Goal: Information Seeking & Learning: Check status

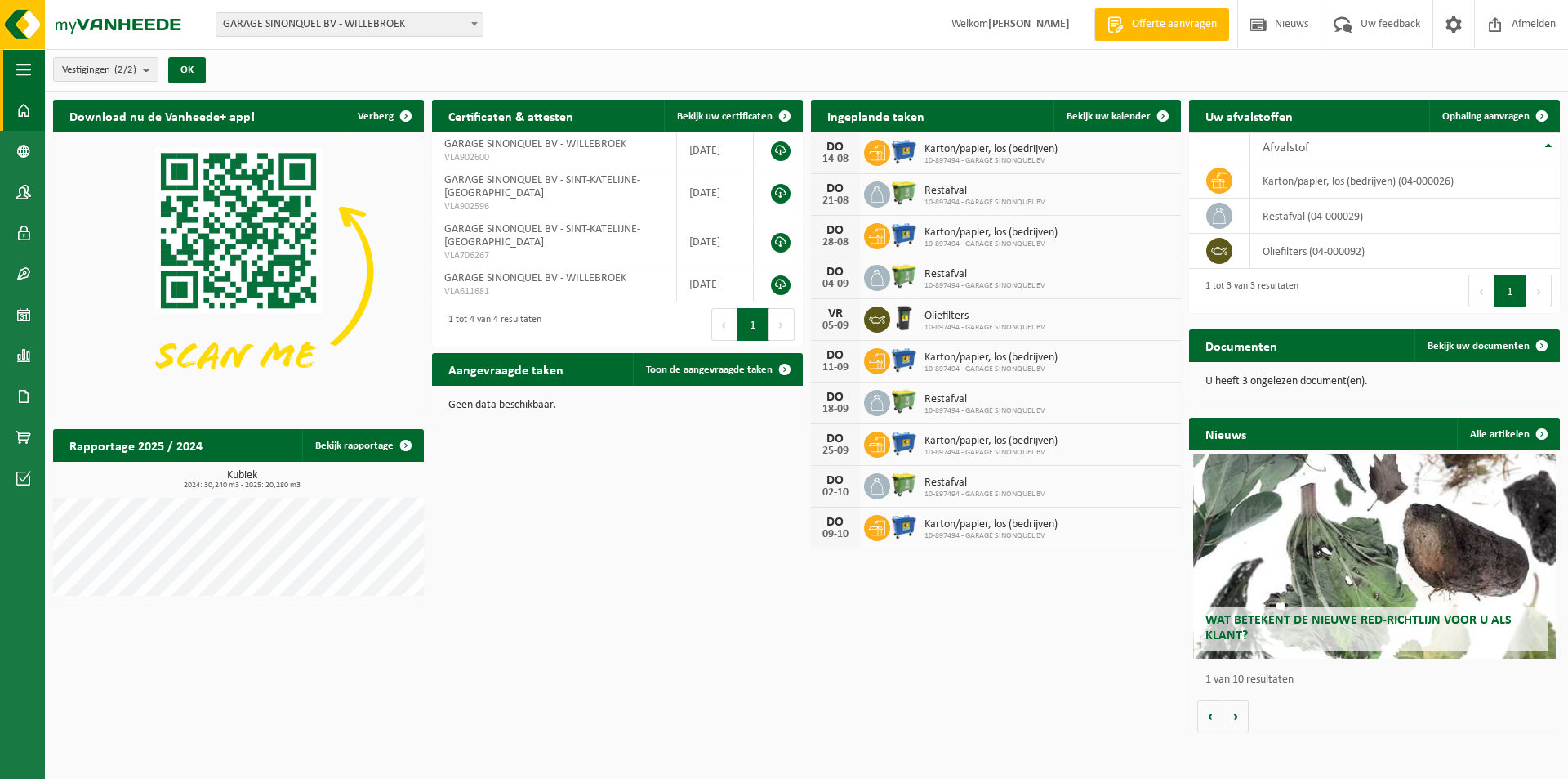
click at [22, 71] on span "button" at bounding box center [24, 69] width 15 height 41
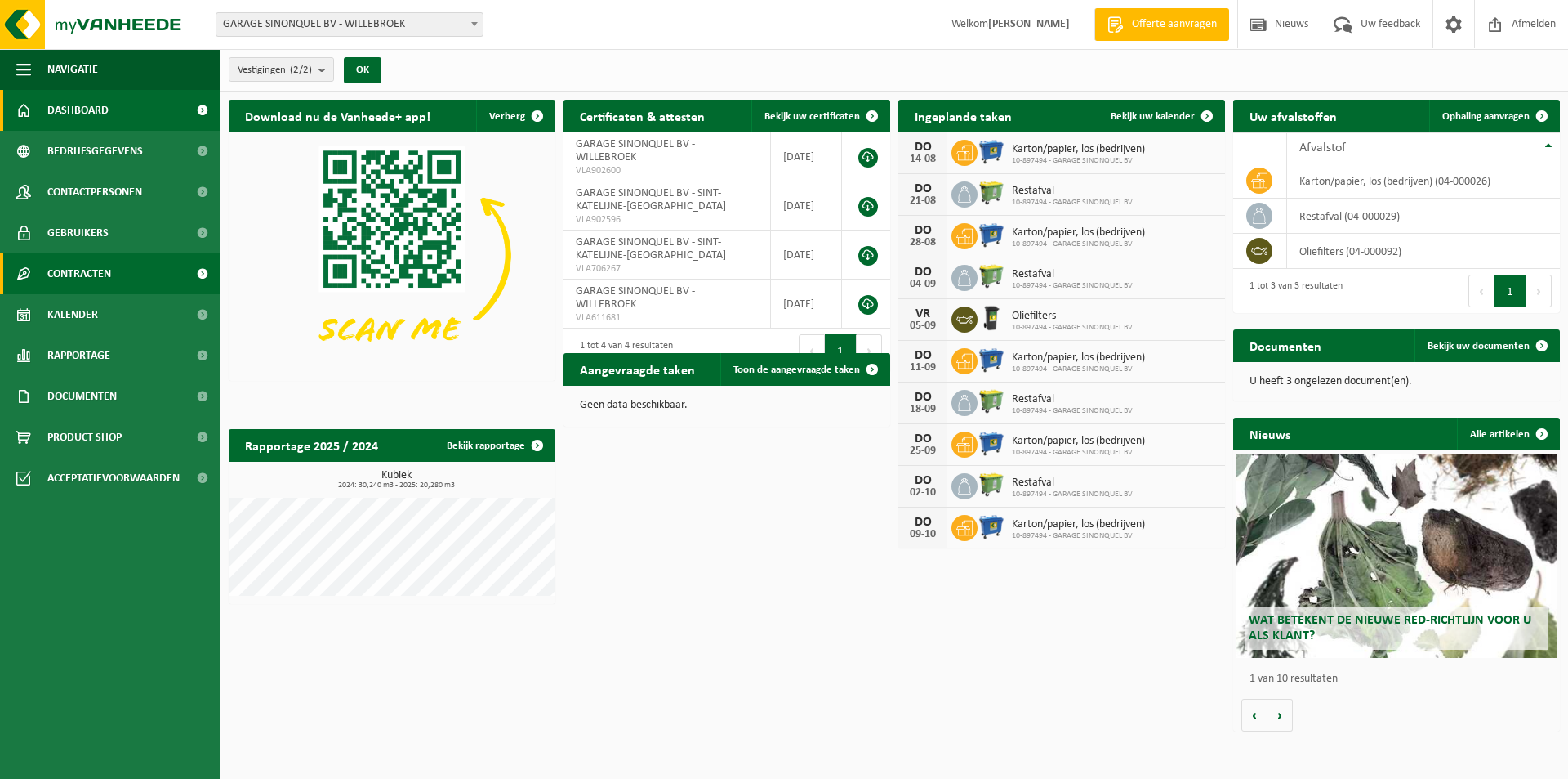
click at [74, 268] on span "Contracten" at bounding box center [79, 273] width 64 height 41
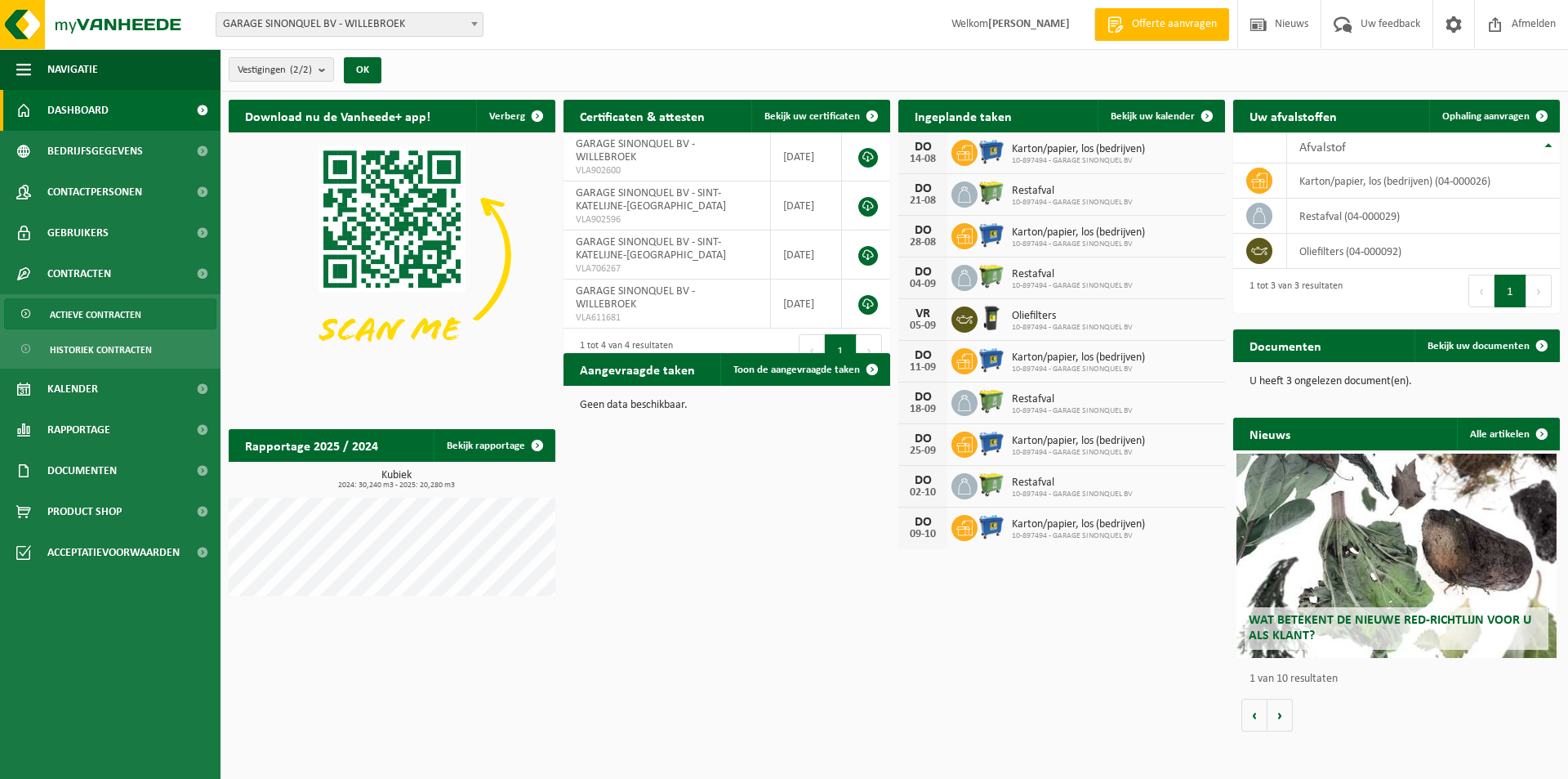
click at [80, 308] on span "Actieve contracten" at bounding box center [95, 315] width 92 height 31
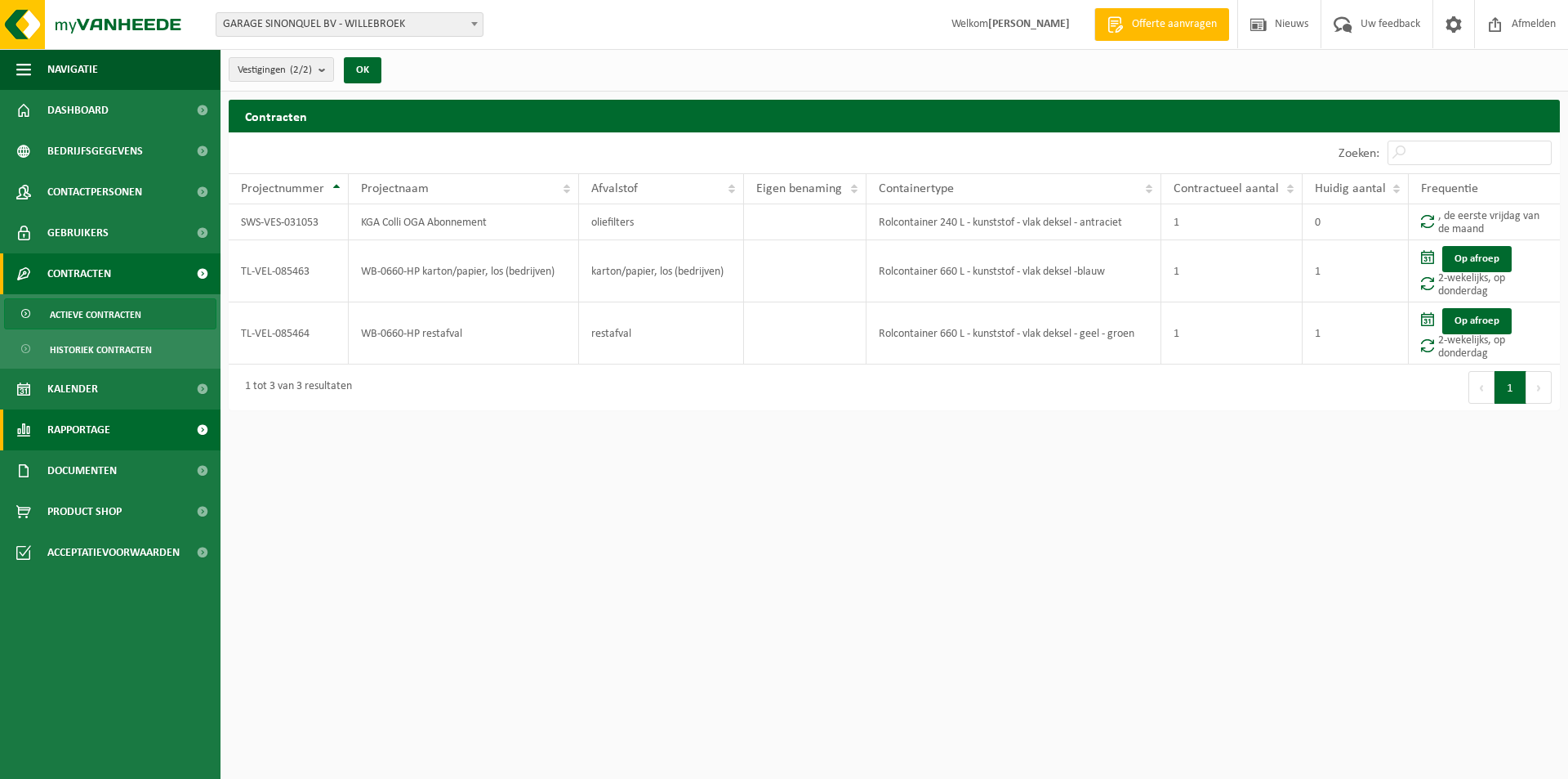
click at [112, 419] on link "Rapportage" at bounding box center [110, 430] width 221 height 41
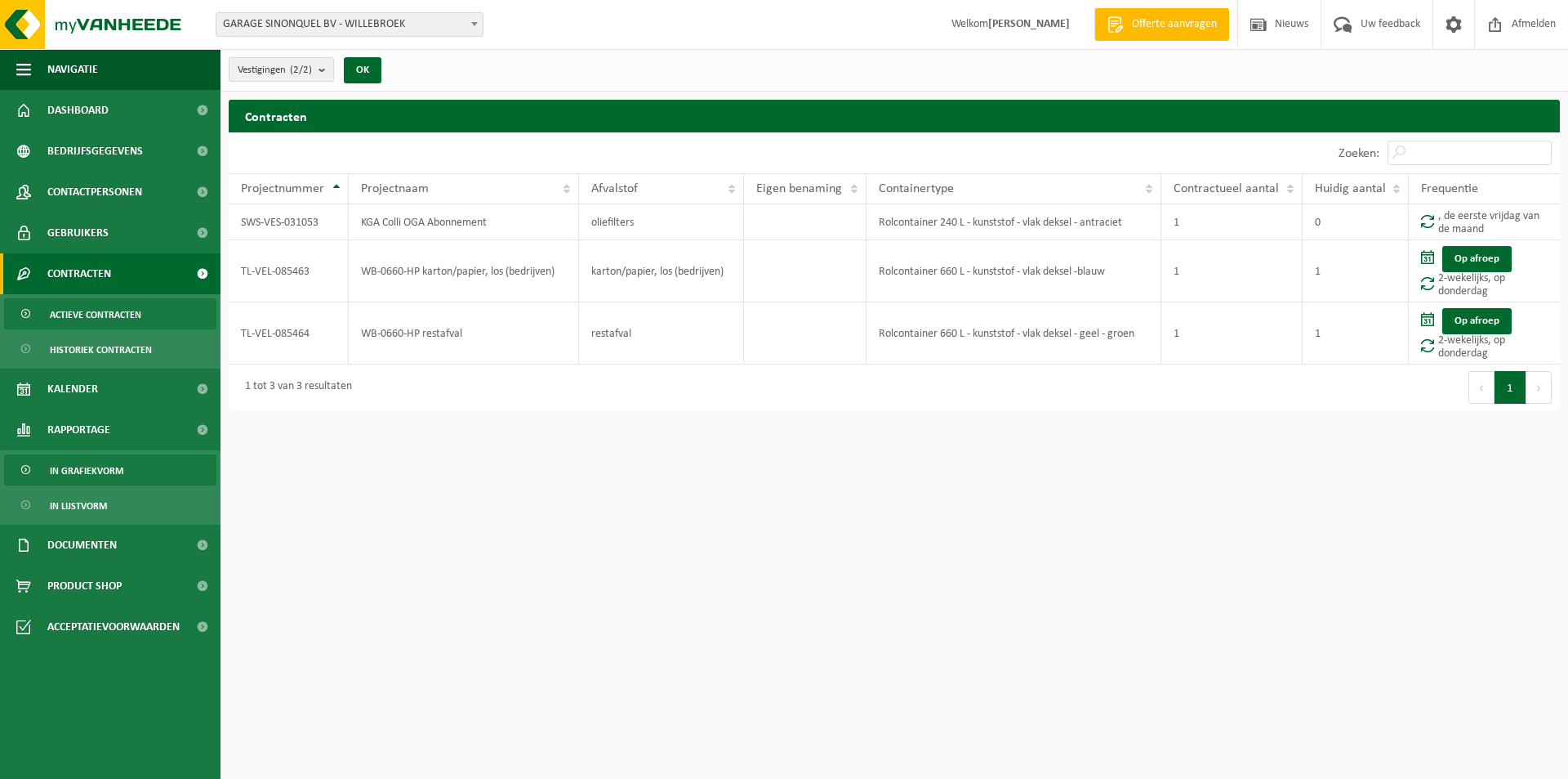
click at [103, 474] on span "In grafiekvorm" at bounding box center [86, 471] width 74 height 31
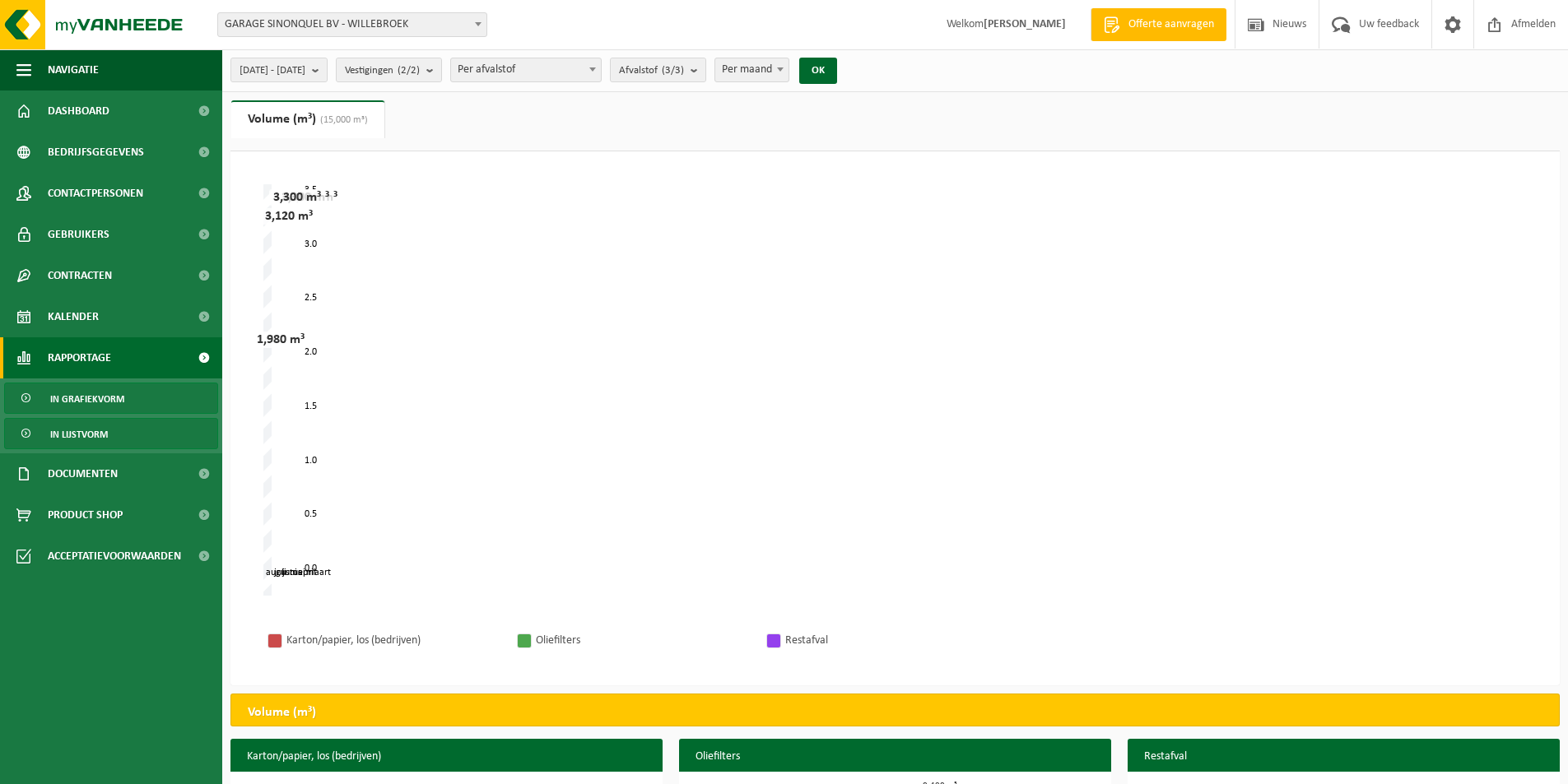
click at [92, 434] on span "In lijstvorm" at bounding box center [78, 434] width 58 height 32
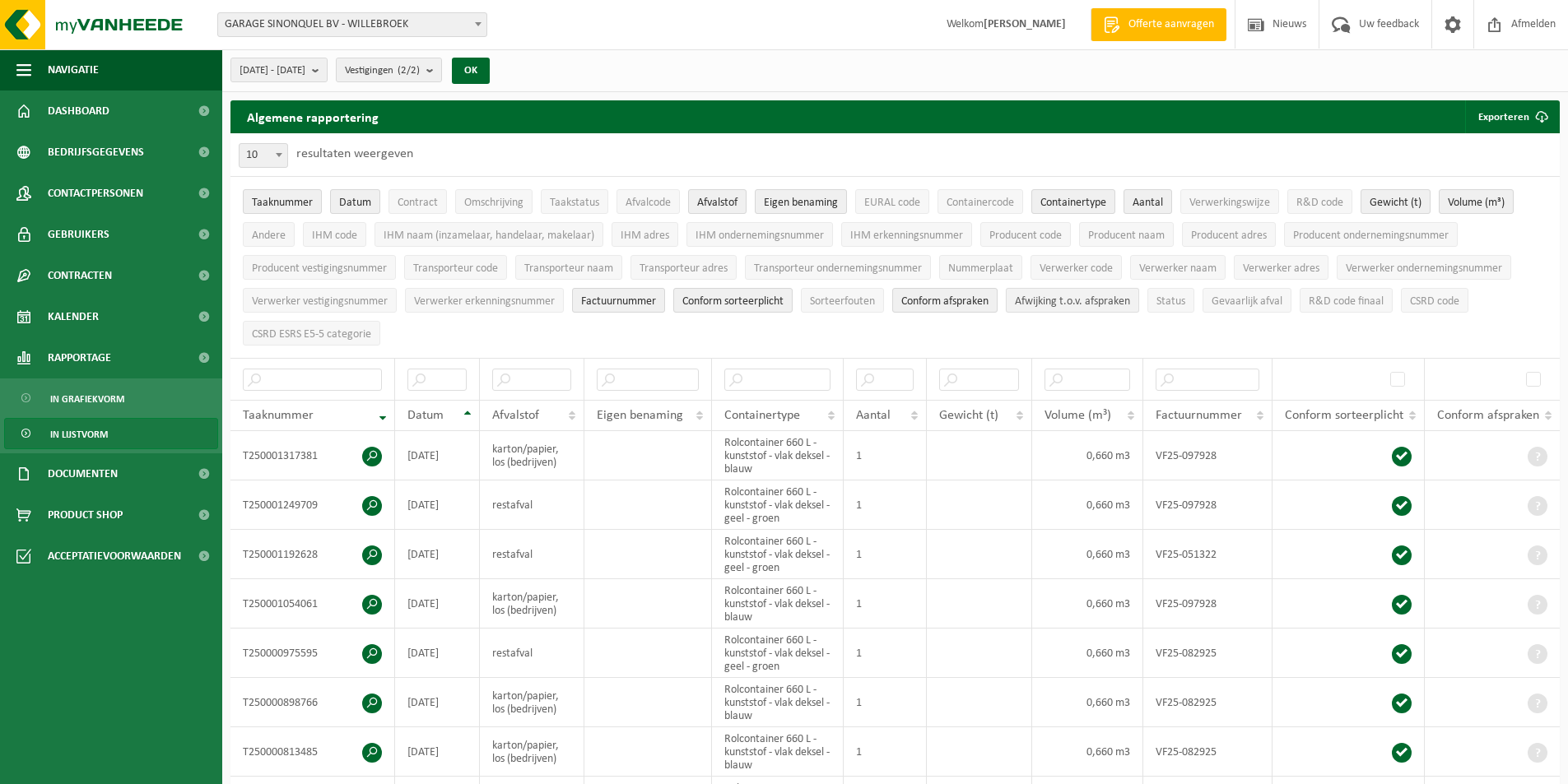
click at [1062, 301] on span "Afwijking t.o.v. afspraken" at bounding box center [1072, 301] width 115 height 12
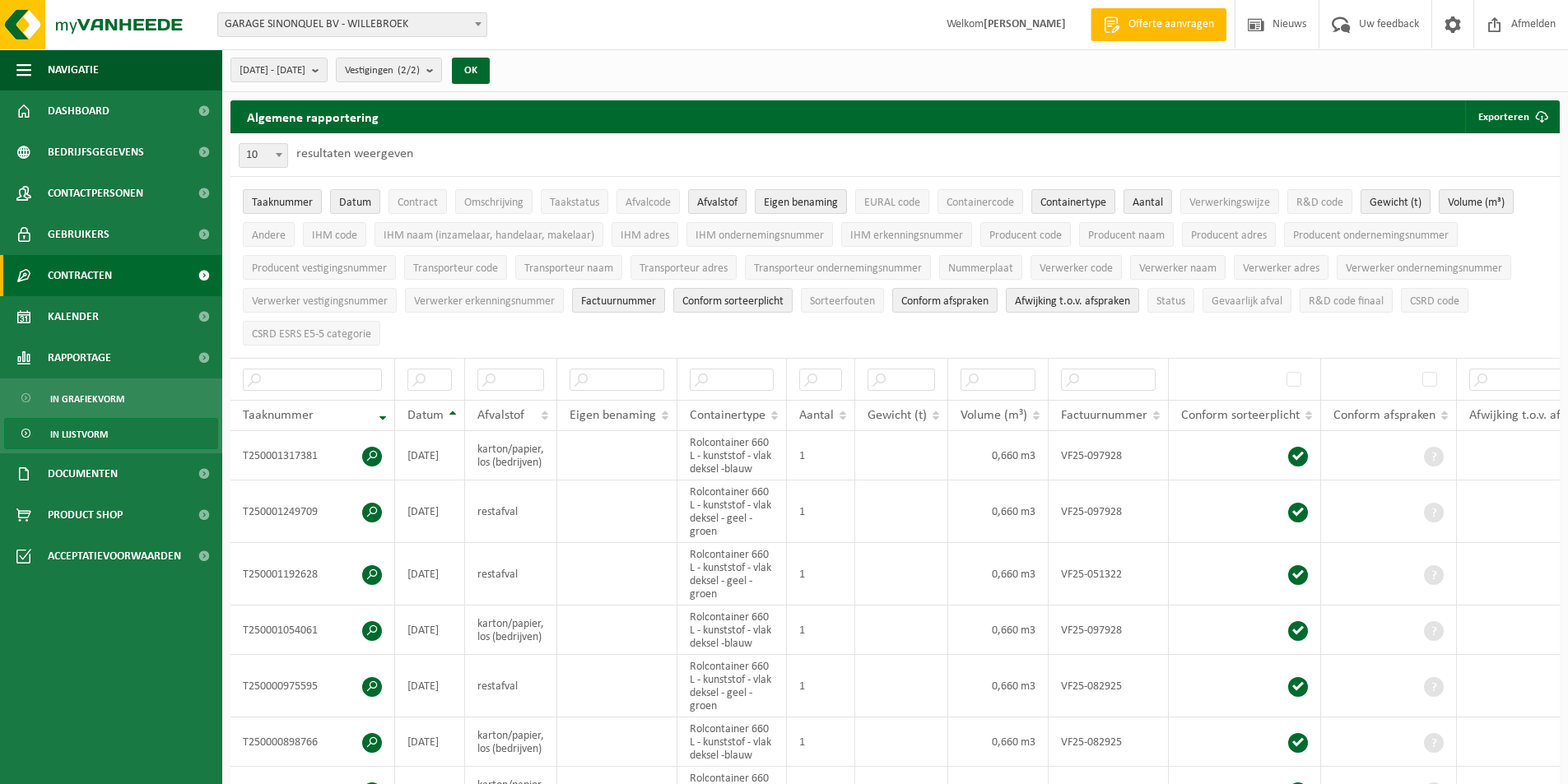
click at [77, 282] on span "Contracten" at bounding box center [79, 275] width 64 height 41
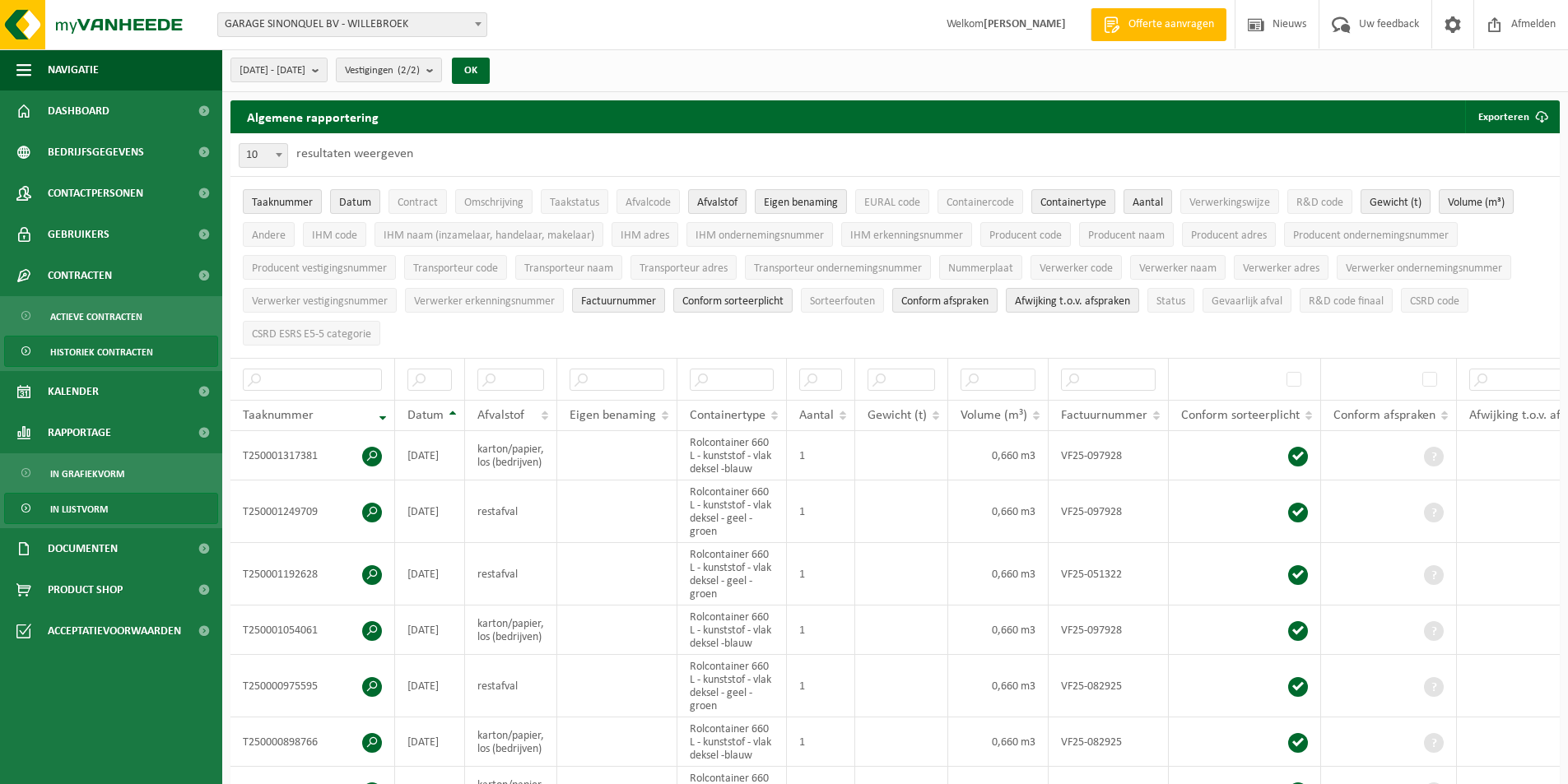
click at [89, 347] on span "Historiek contracten" at bounding box center [101, 352] width 103 height 32
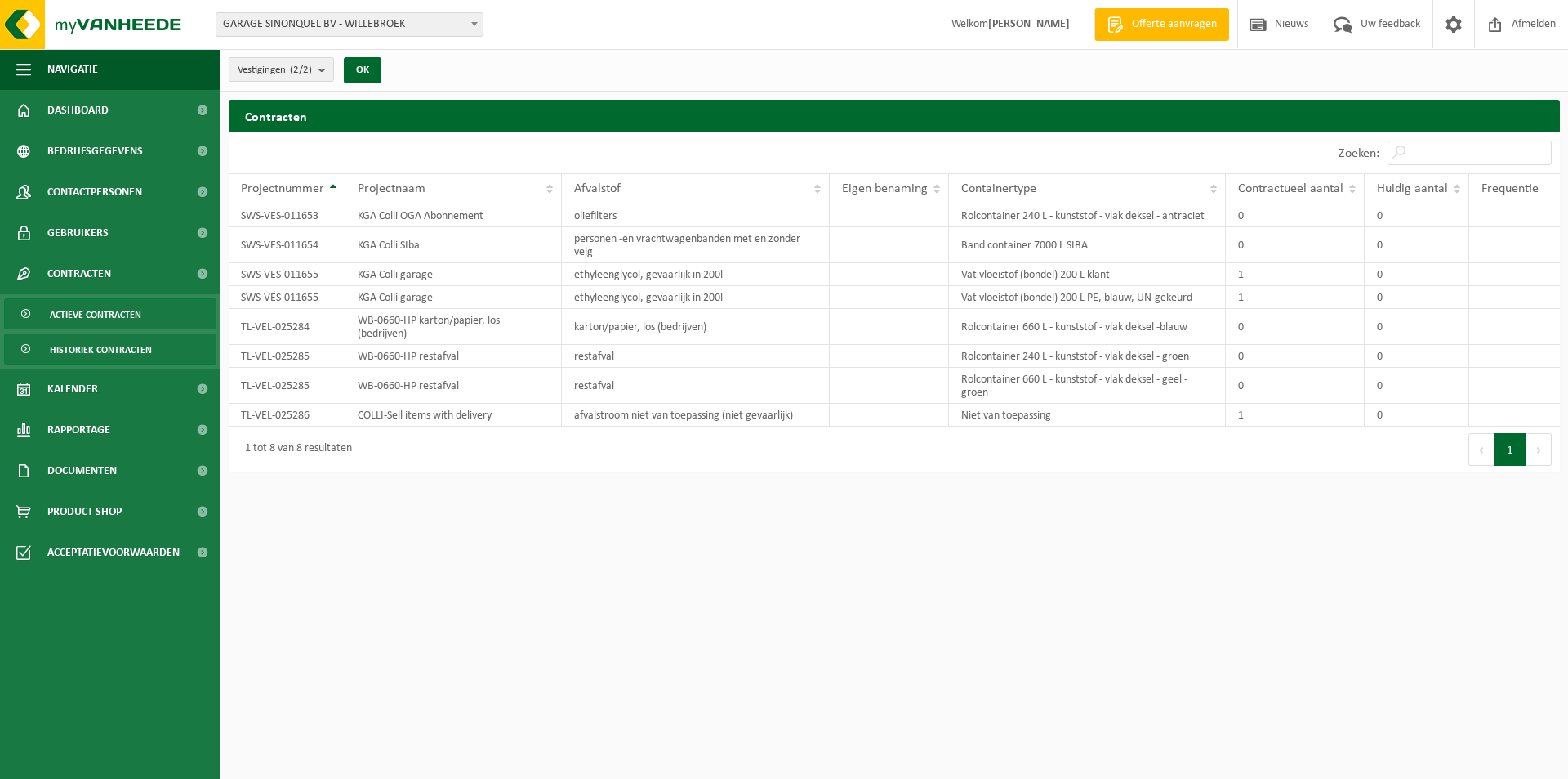
click at [97, 315] on span "Actieve contracten" at bounding box center [95, 315] width 92 height 31
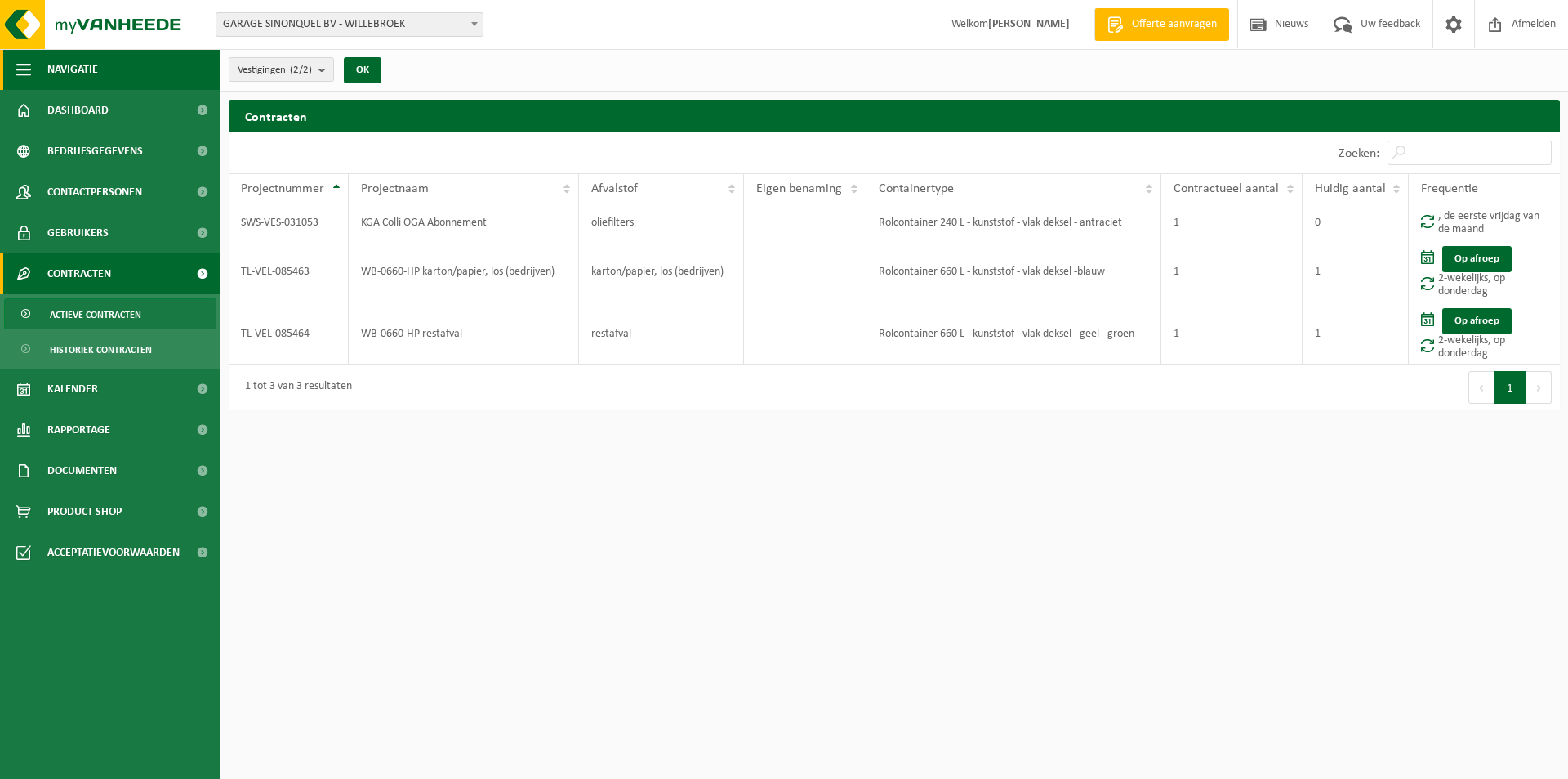
click at [17, 65] on span "button" at bounding box center [24, 69] width 15 height 41
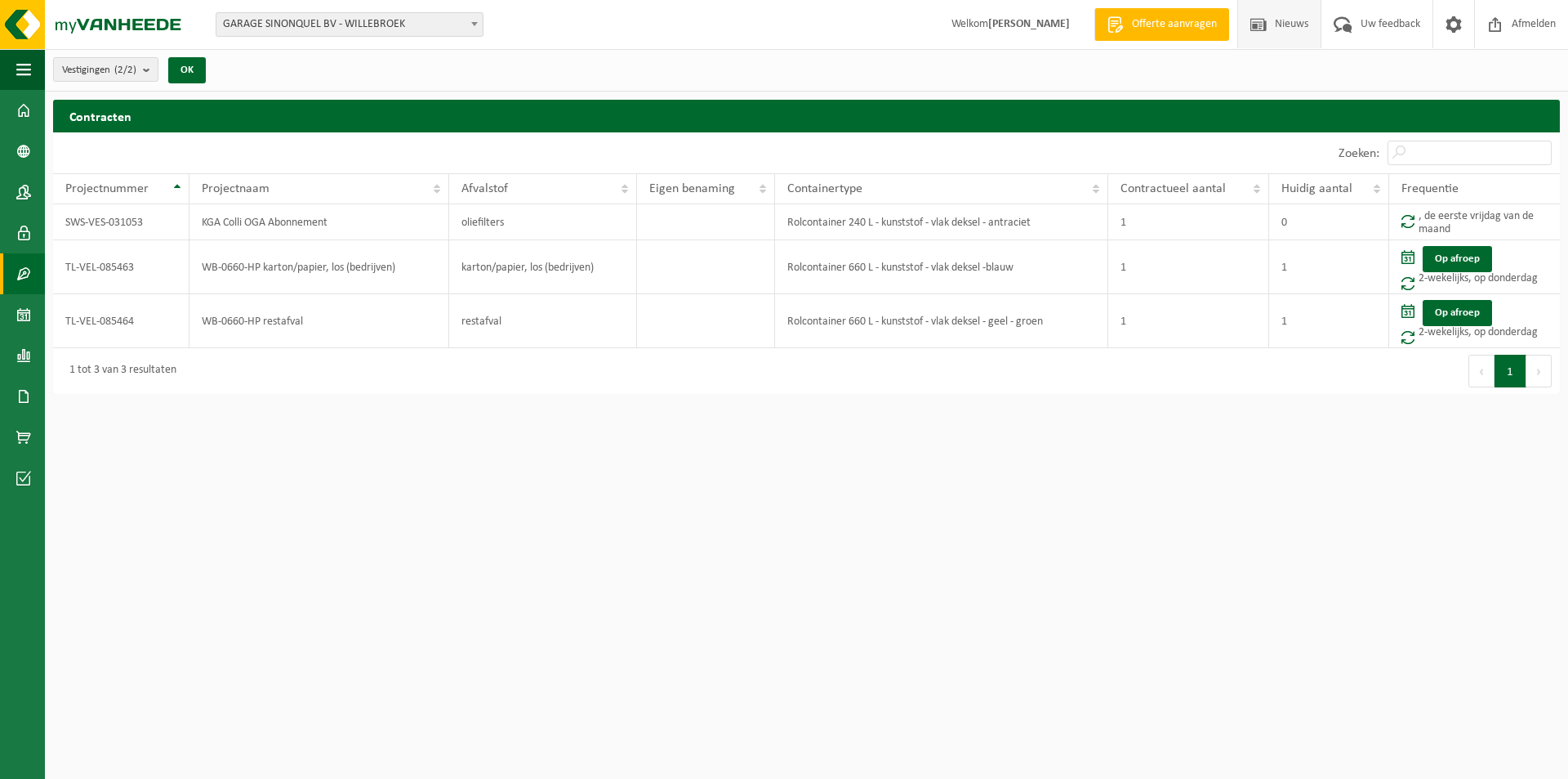
click at [1283, 26] on span "Nieuws" at bounding box center [1292, 24] width 41 height 48
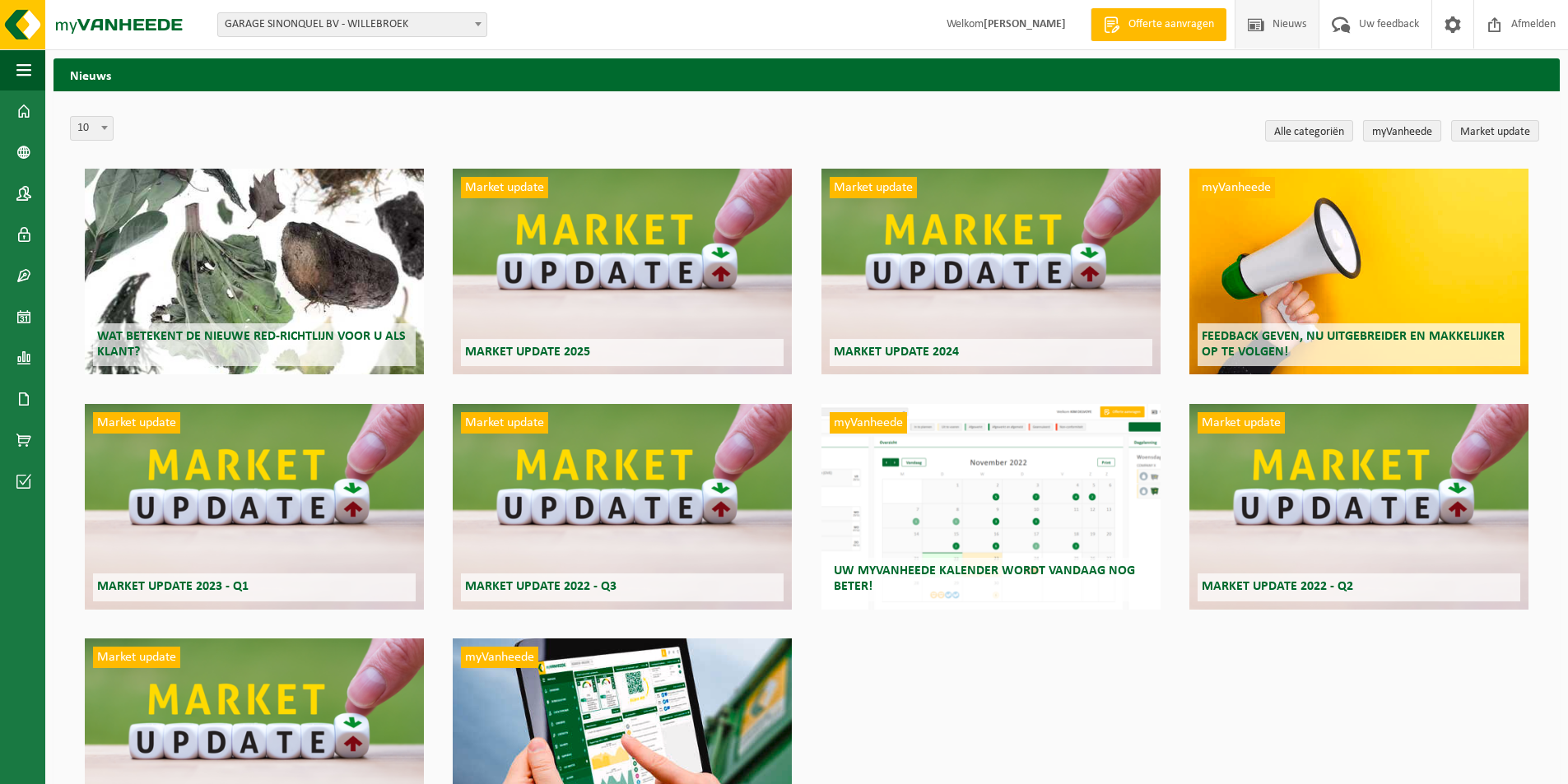
click at [1391, 128] on link "myVanheede" at bounding box center [1402, 131] width 78 height 22
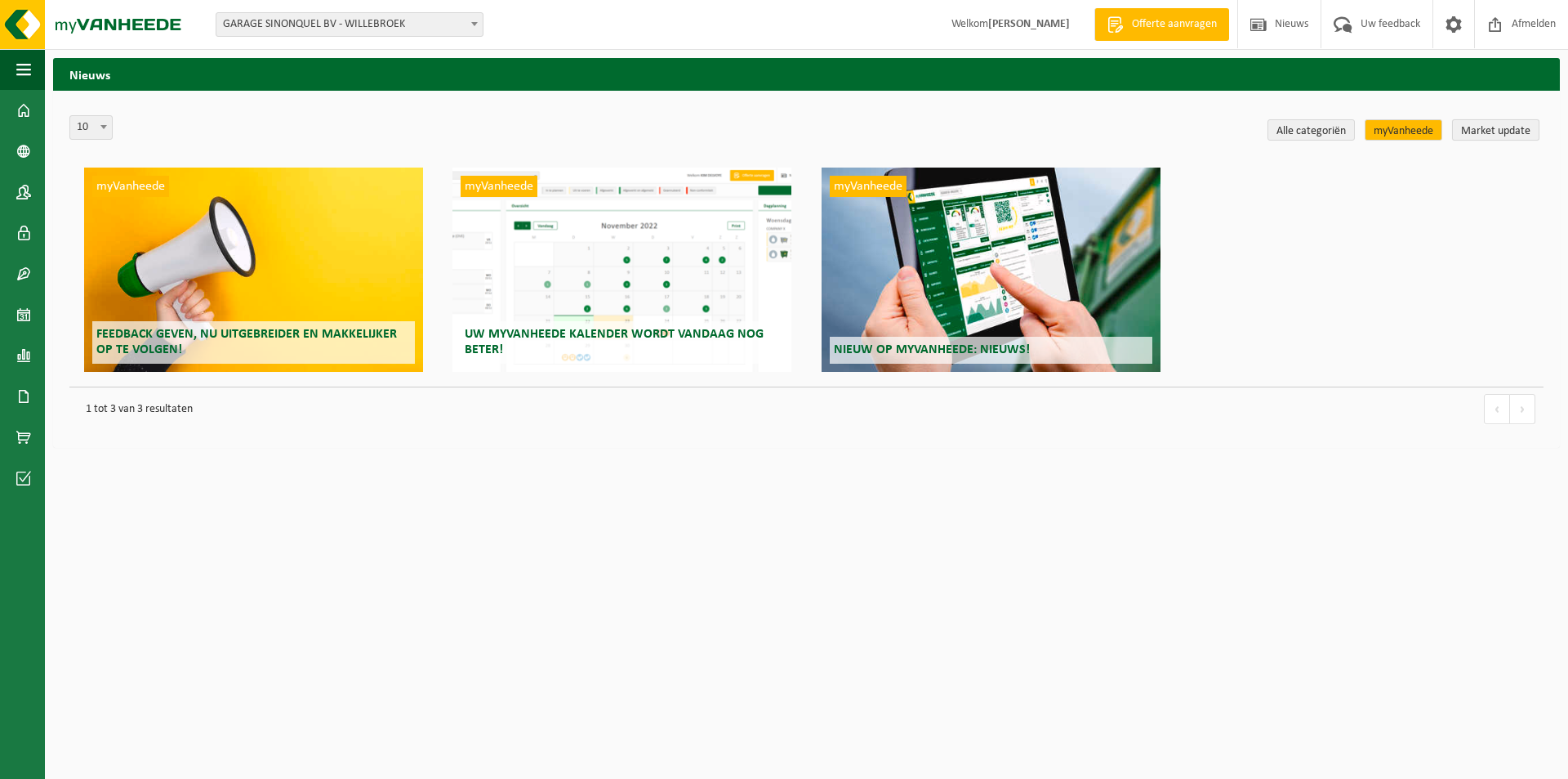
click at [1488, 127] on link "Market update" at bounding box center [1496, 130] width 88 height 22
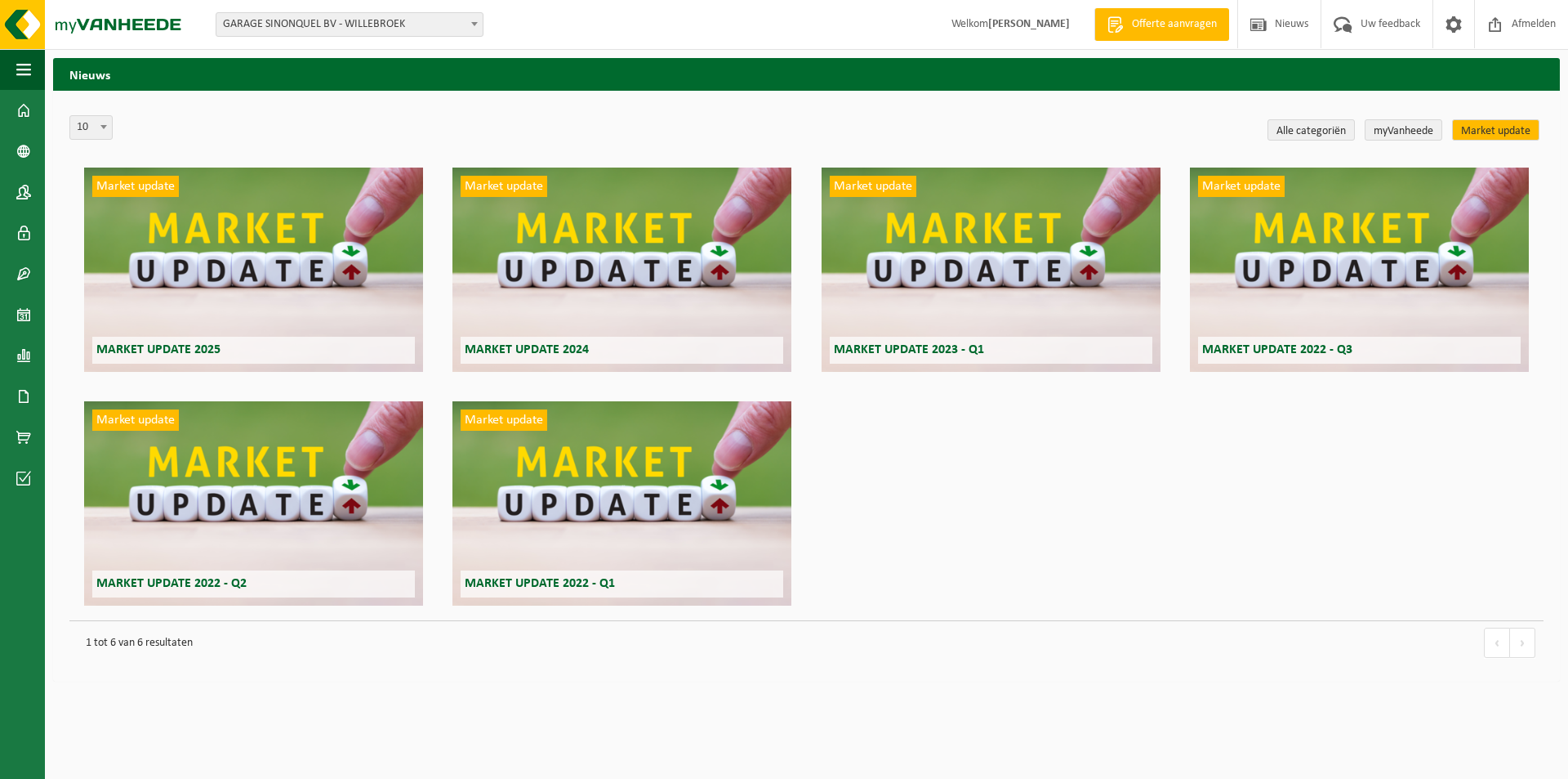
click at [295, 224] on div "Market update Market update 2025" at bounding box center [254, 269] width 339 height 204
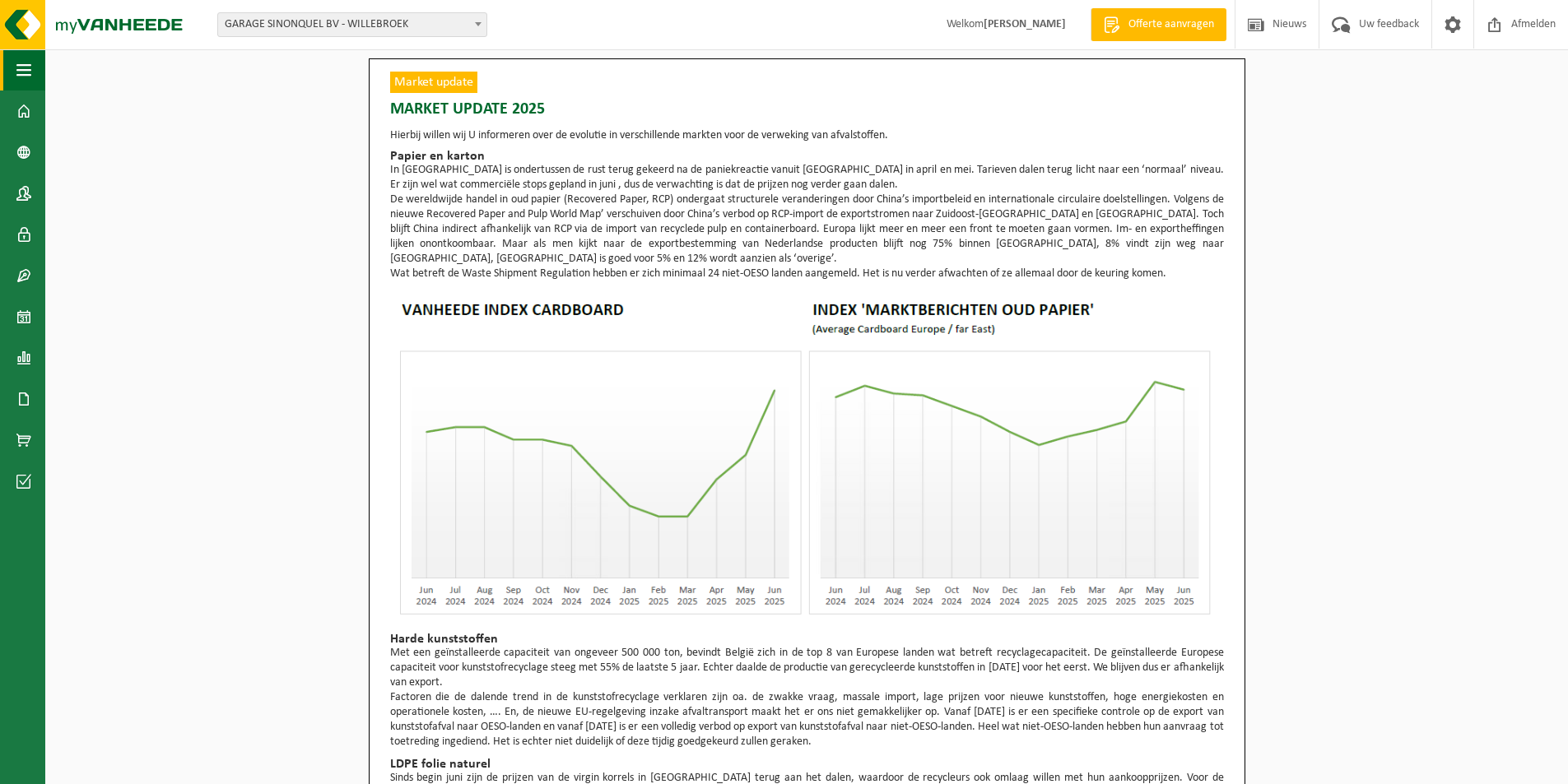
click at [17, 63] on button "Navigatie" at bounding box center [23, 69] width 45 height 41
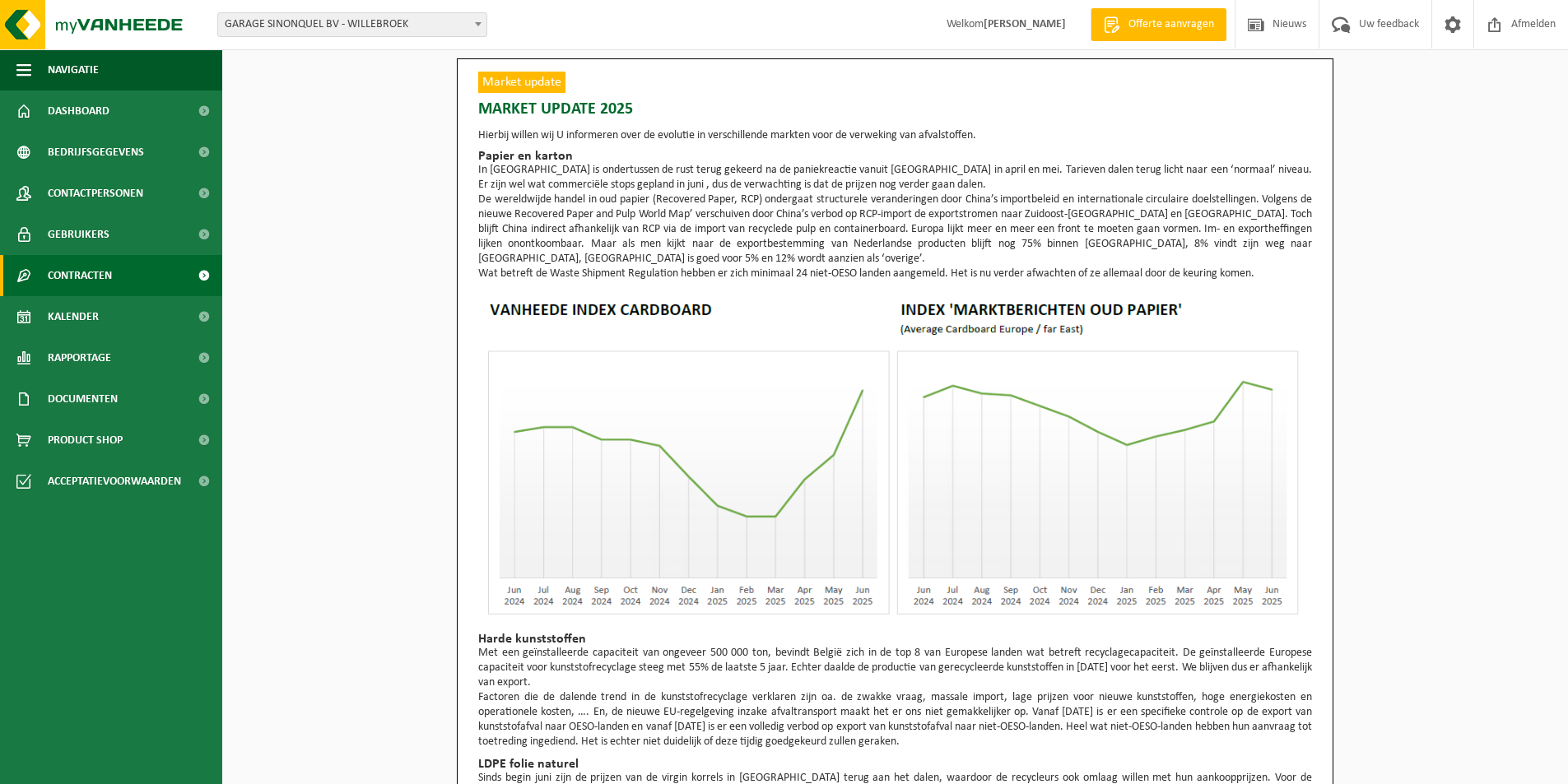
click at [83, 268] on span "Contracten" at bounding box center [79, 275] width 64 height 41
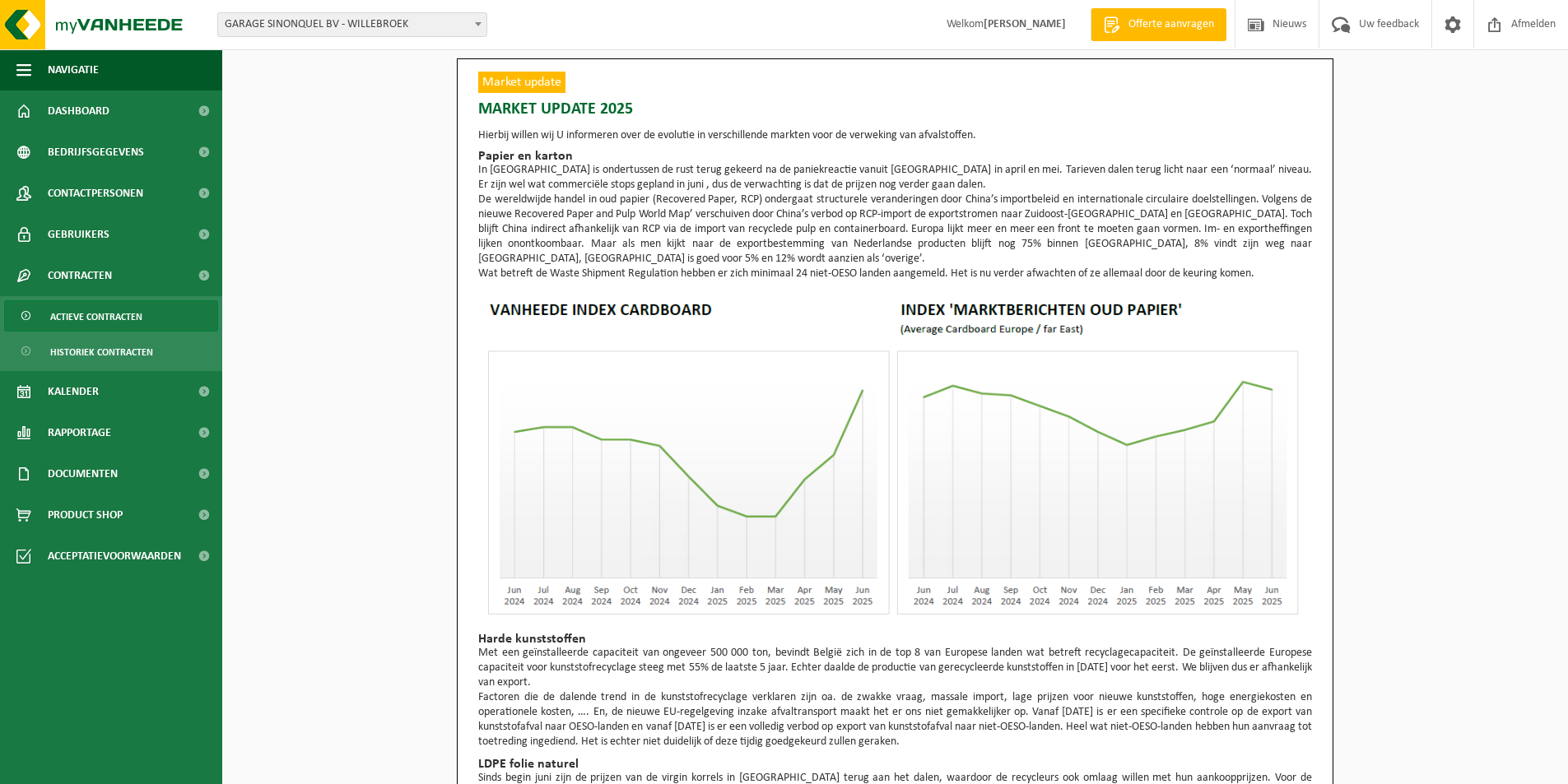
click at [83, 318] on span "Actieve contracten" at bounding box center [96, 317] width 93 height 32
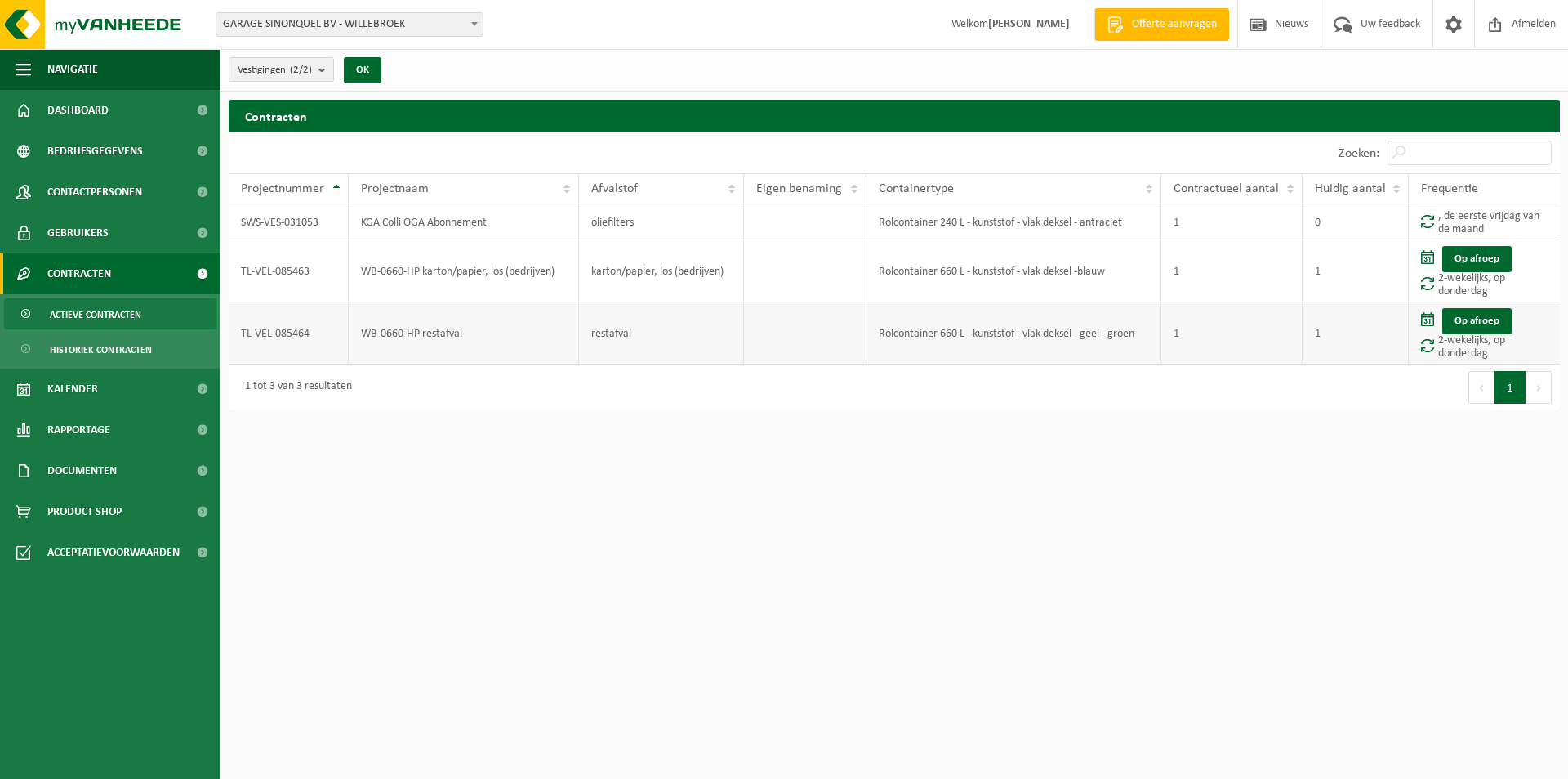
click at [314, 332] on td "TL-VEL-085464" at bounding box center [288, 333] width 120 height 62
click at [314, 331] on td "TL-VEL-085464" at bounding box center [288, 333] width 120 height 62
click at [315, 331] on td "TL-VEL-085464" at bounding box center [288, 333] width 120 height 62
click at [1433, 344] on span at bounding box center [1428, 345] width 13 height 14
